Goal: Check status: Check status

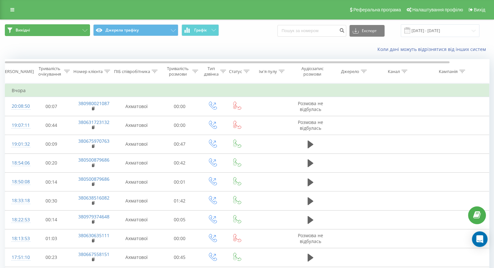
click at [85, 31] on icon at bounding box center [84, 30] width 5 height 3
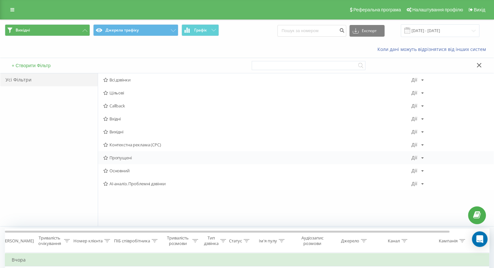
click at [125, 157] on span "Пропущені" at bounding box center [257, 157] width 308 height 5
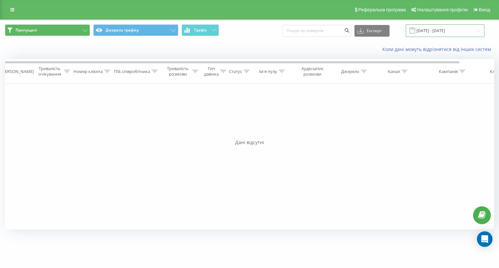
click at [425, 30] on input "[DATE] - [DATE]" at bounding box center [444, 30] width 79 height 13
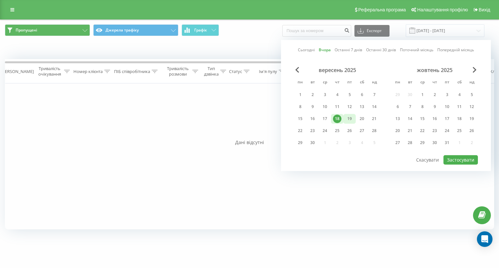
click at [349, 117] on div "19" at bounding box center [349, 119] width 8 height 8
click at [466, 157] on button "Застосувати" at bounding box center [460, 159] width 34 height 9
type input "[DATE] - [DATE]"
